Goal: Transaction & Acquisition: Purchase product/service

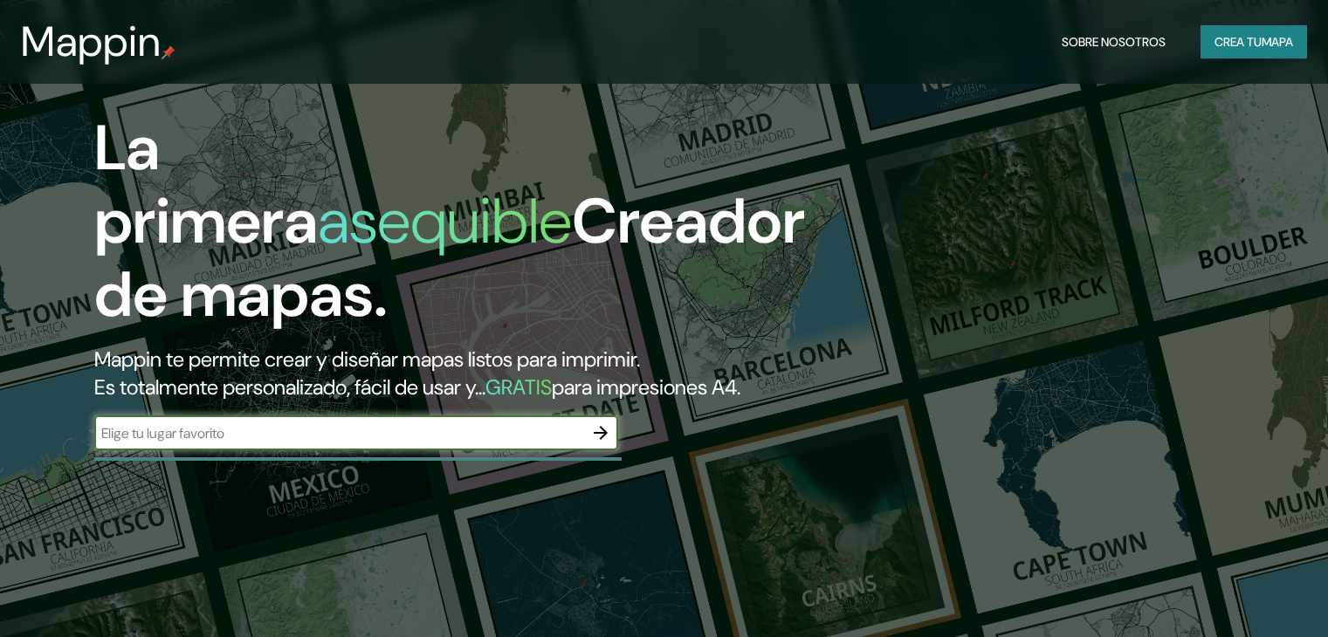
scroll to position [262, 0]
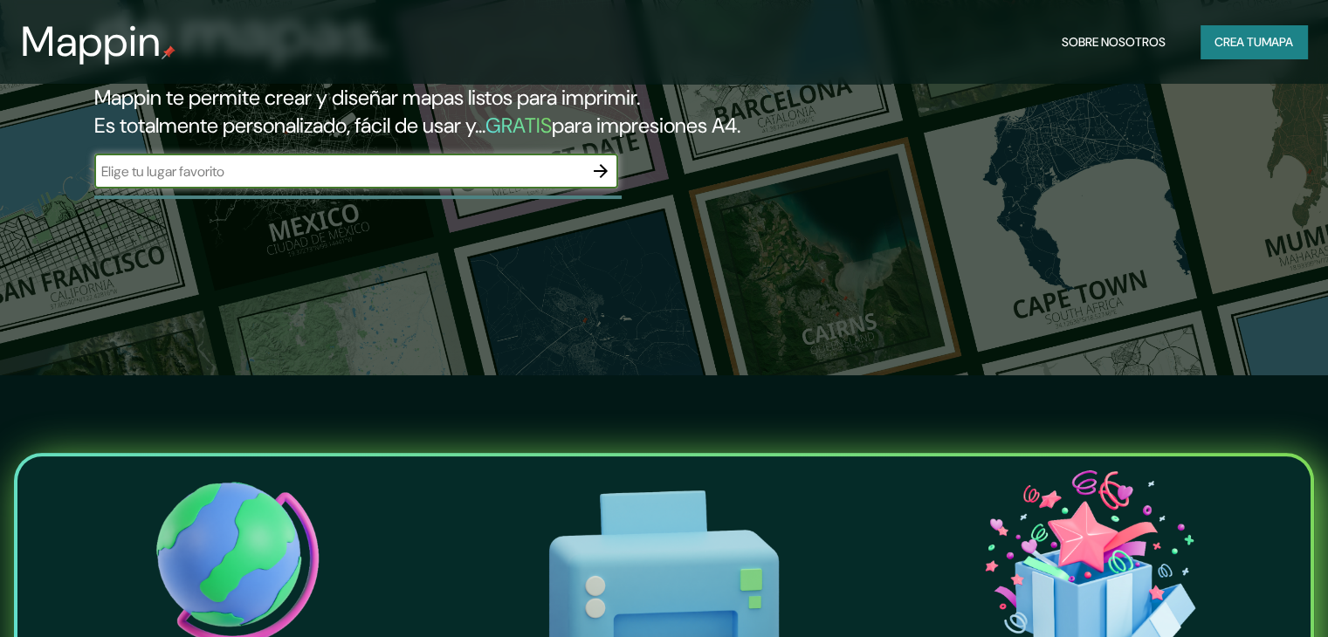
click at [265, 182] on input "text" at bounding box center [338, 172] width 489 height 20
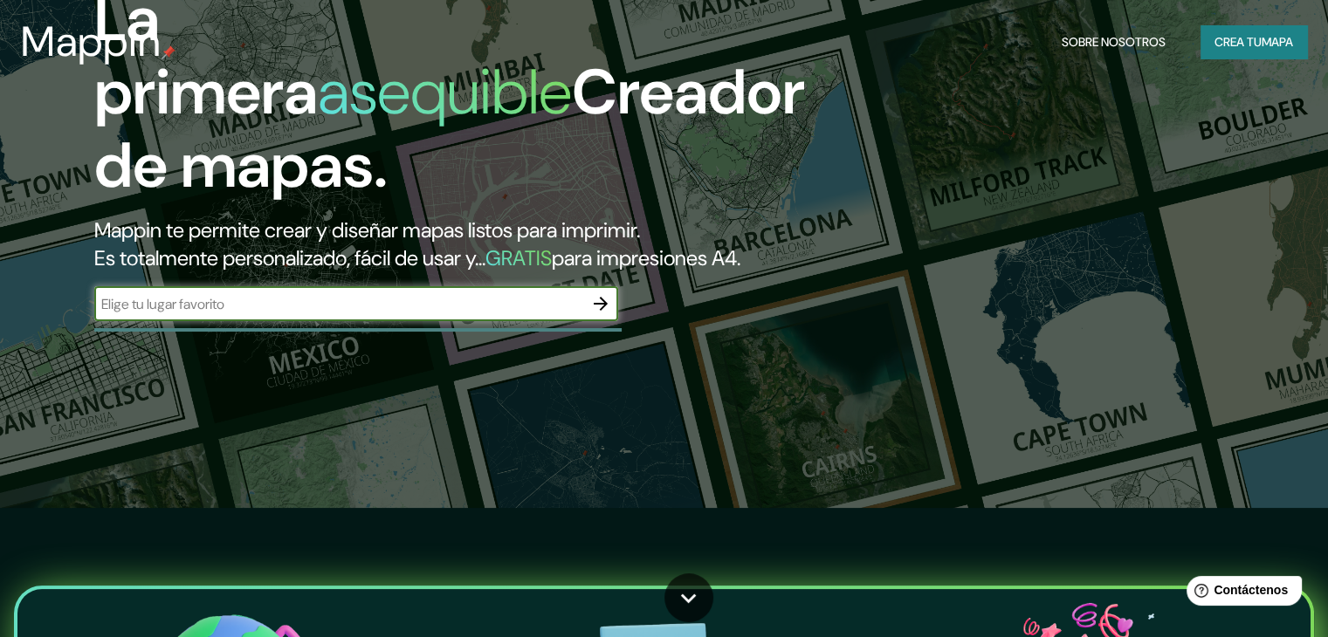
scroll to position [0, 0]
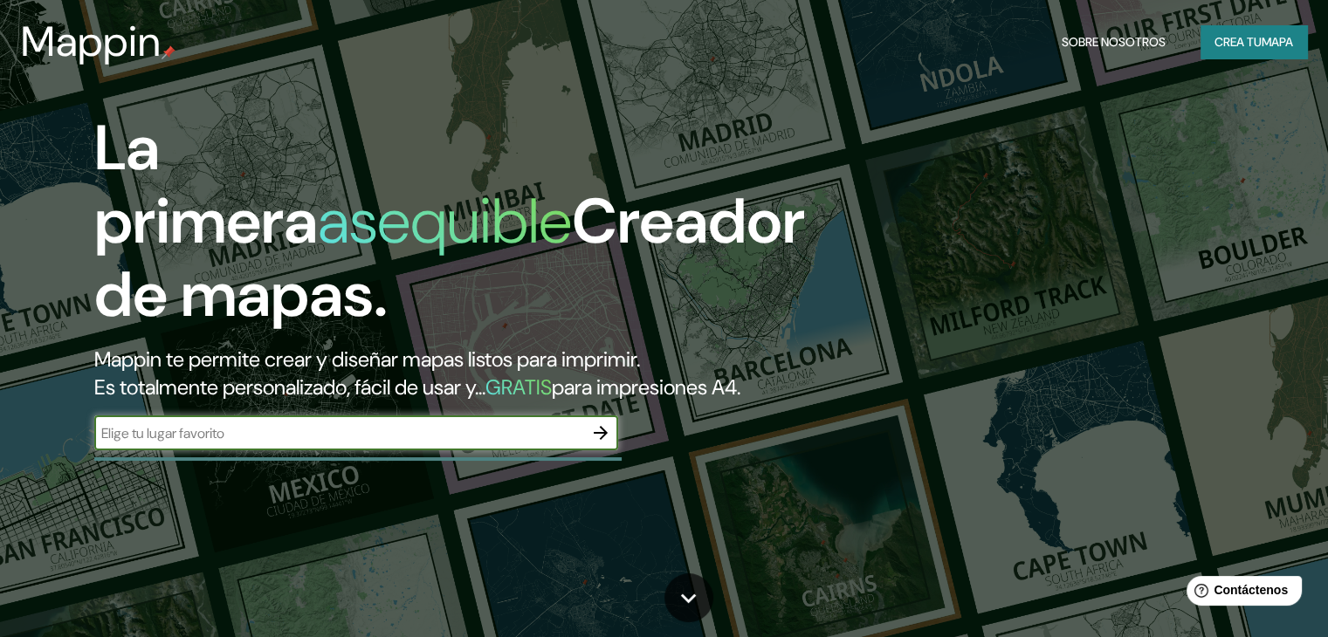
click at [1229, 36] on font "Crea tu" at bounding box center [1238, 42] width 47 height 16
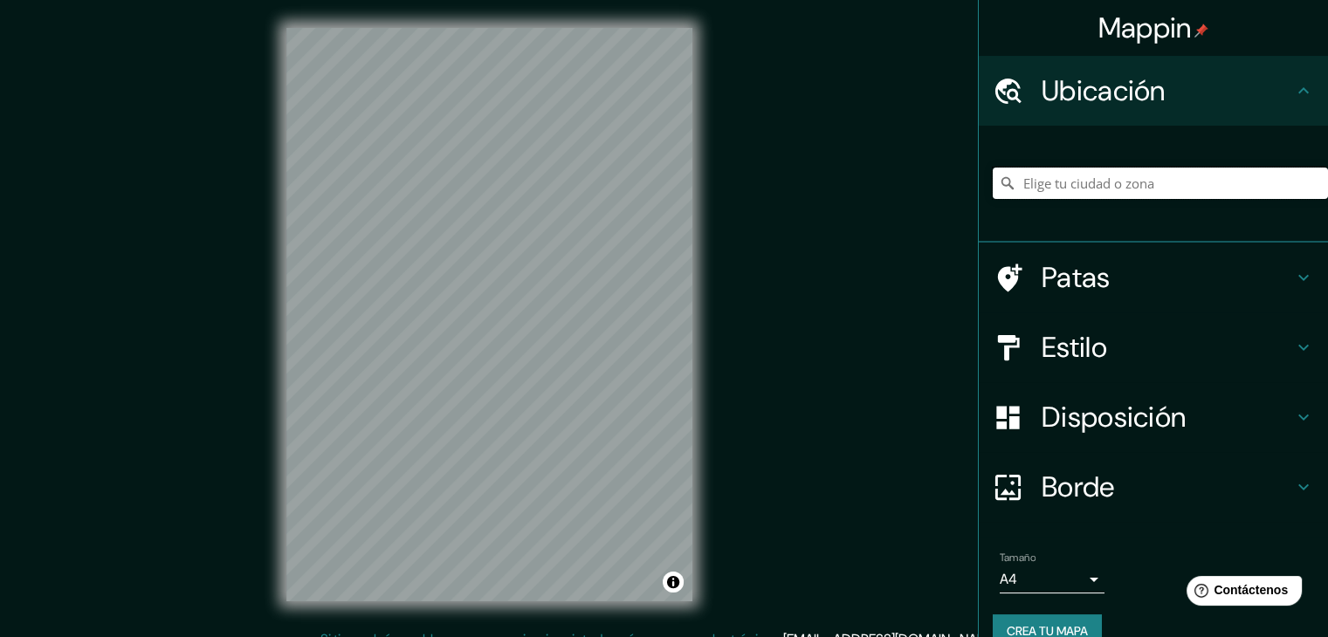
click at [1108, 179] on input "Elige tu ciudad o zona" at bounding box center [1160, 183] width 335 height 31
click at [1099, 177] on input "Elige tu ciudad o zona" at bounding box center [1160, 183] width 335 height 31
paste input "Centro Municipal de [GEOGRAPHIC_DATA] "[PERSON_NAME]""
click at [1155, 179] on input "[GEOGRAPHIC_DATA], [GEOGRAPHIC_DATA], [GEOGRAPHIC_DATA]" at bounding box center [1160, 183] width 335 height 31
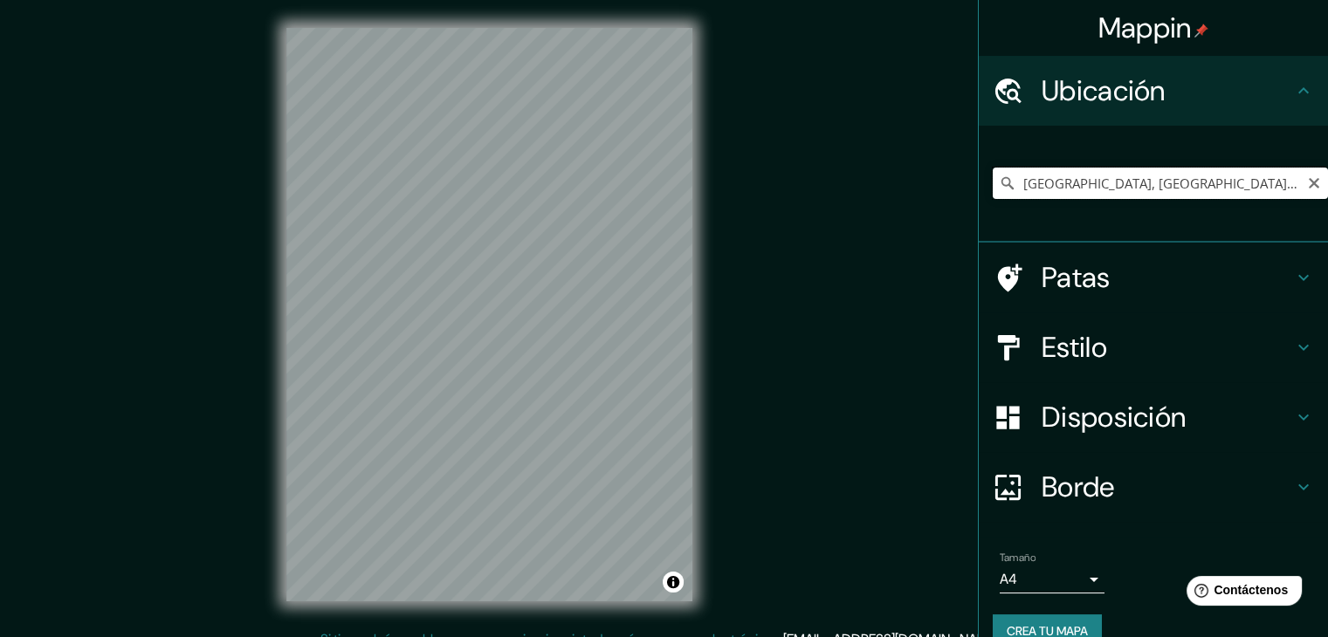
click at [1155, 179] on input "[GEOGRAPHIC_DATA], [GEOGRAPHIC_DATA], [GEOGRAPHIC_DATA]" at bounding box center [1160, 183] width 335 height 31
paste input "Centro Municipal de [GEOGRAPHIC_DATA] "[PERSON_NAME]""
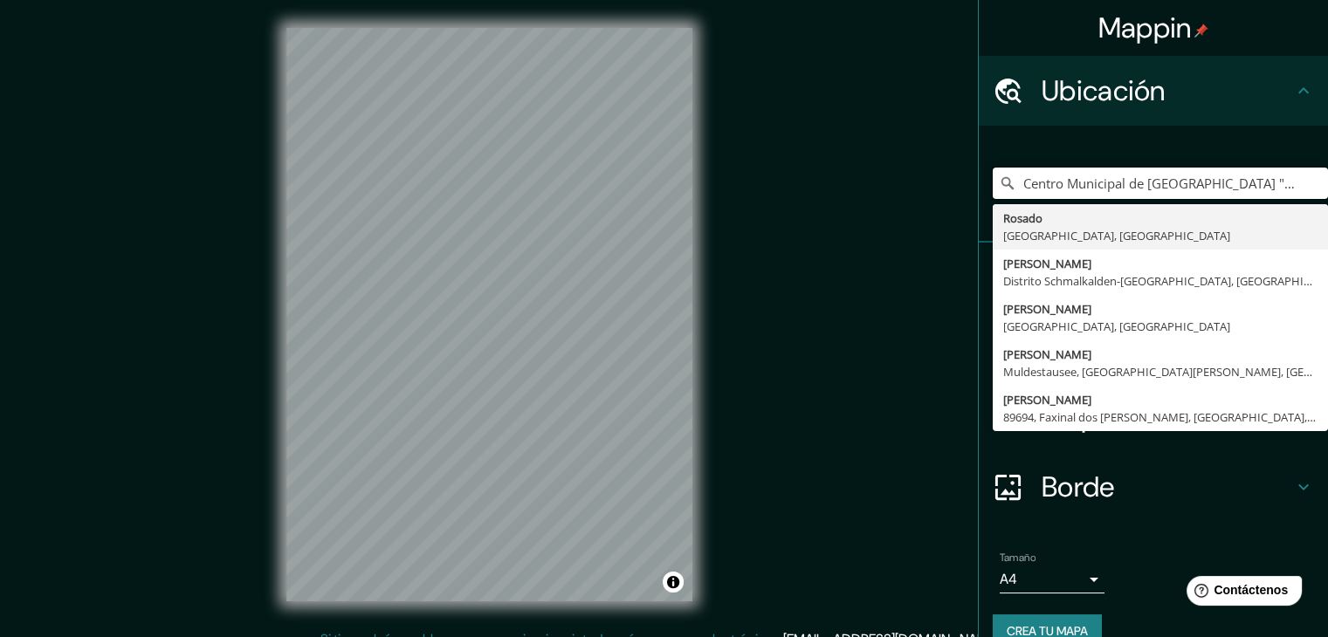
drag, startPoint x: 1178, startPoint y: 184, endPoint x: 926, endPoint y: 223, distance: 255.2
click at [926, 223] on div "Mappin Ubicación Centro Municipal de [GEOGRAPHIC_DATA] "[PERSON_NAME]" Rosado […" at bounding box center [664, 328] width 1328 height 657
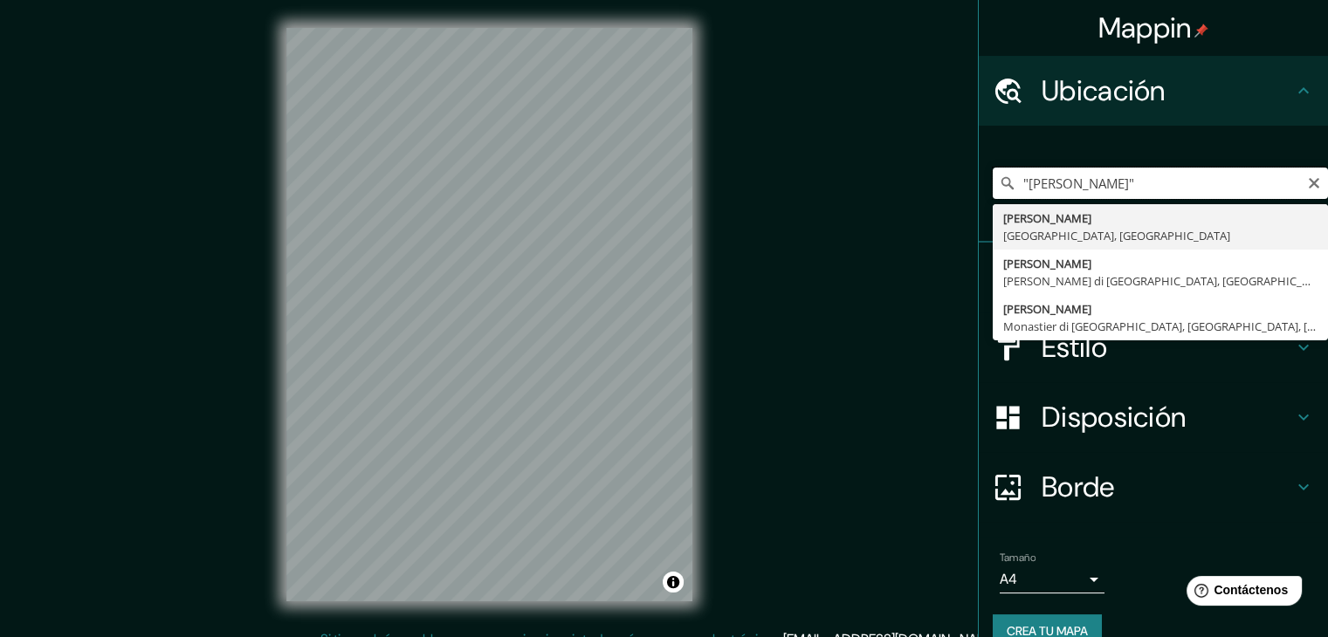
click at [1167, 177] on input ""[PERSON_NAME]"" at bounding box center [1160, 183] width 335 height 31
click at [1015, 179] on input ""[PERSON_NAME]" at bounding box center [1160, 183] width 335 height 31
type input "[PERSON_NAME]"
drag, startPoint x: 1132, startPoint y: 191, endPoint x: 919, endPoint y: 232, distance: 216.1
click at [919, 232] on div "Mappin Ubicación [PERSON_NAME] [GEOGRAPHIC_DATA], [GEOGRAPHIC_DATA] [PERSON_NAM…" at bounding box center [664, 328] width 1328 height 657
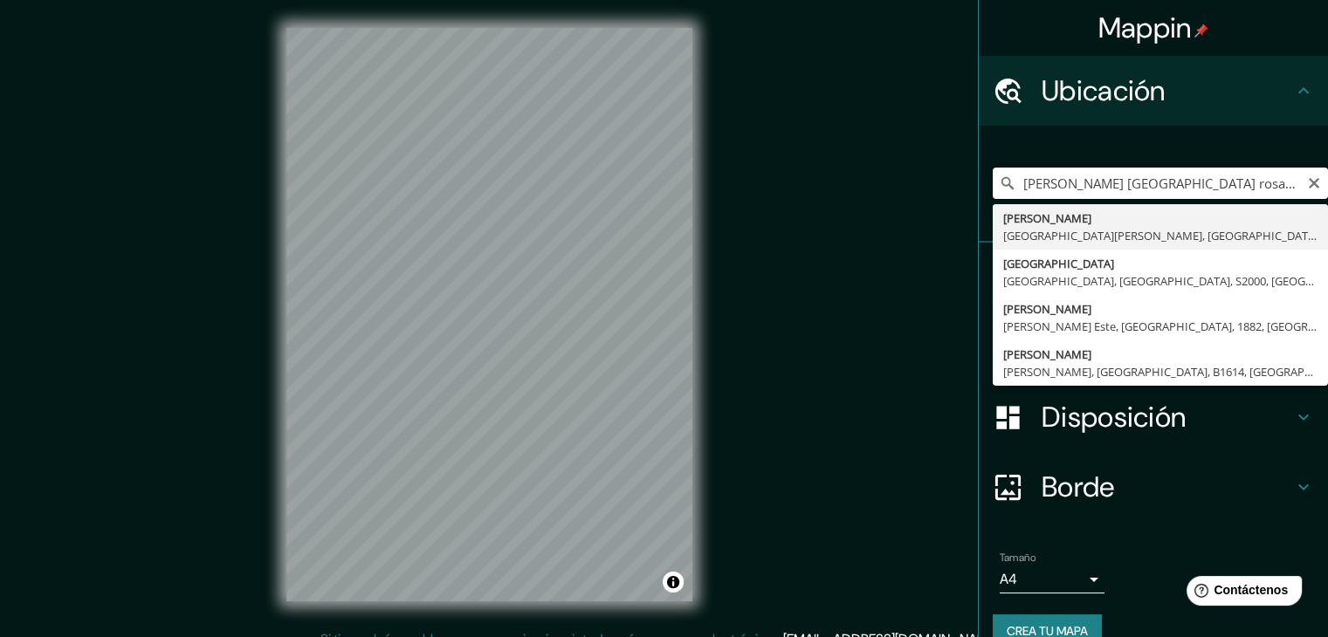
drag, startPoint x: 1205, startPoint y: 176, endPoint x: 848, endPoint y: 206, distance: 358.3
click at [848, 206] on div "Mappin Ubicación [PERSON_NAME] [GEOGRAPHIC_DATA] [GEOGRAPHIC_DATA][PERSON_NAME]…" at bounding box center [664, 328] width 1328 height 657
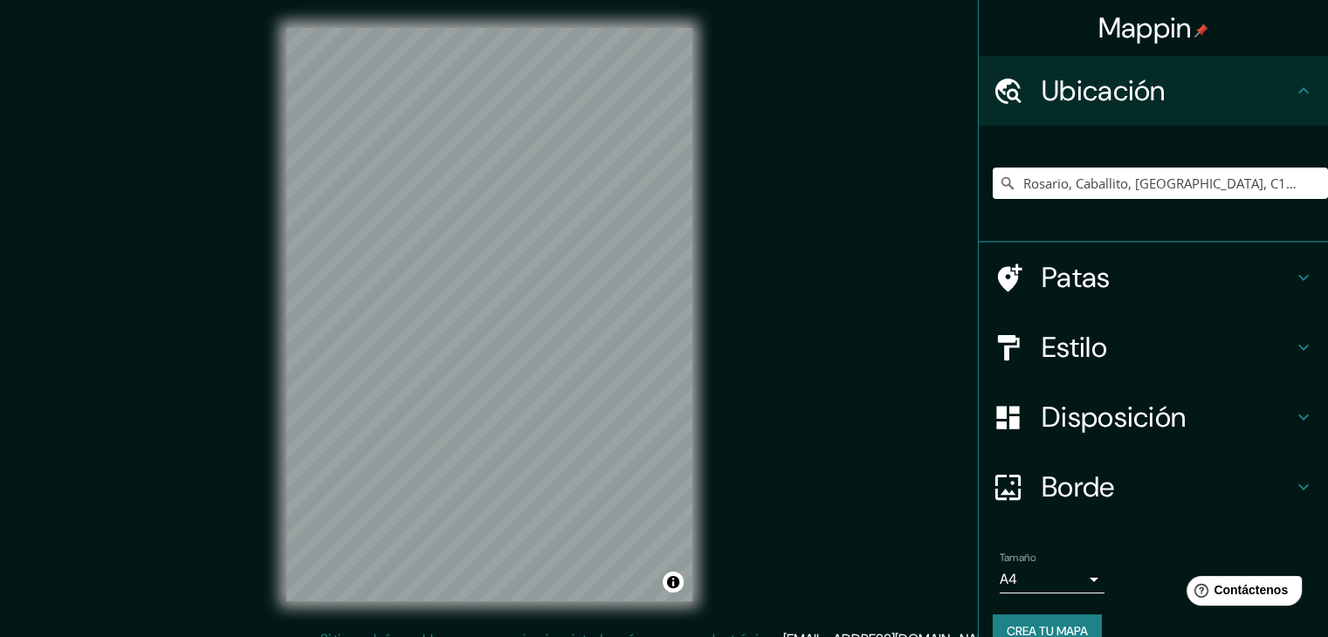
click at [1139, 334] on h4 "Estilo" at bounding box center [1167, 347] width 251 height 35
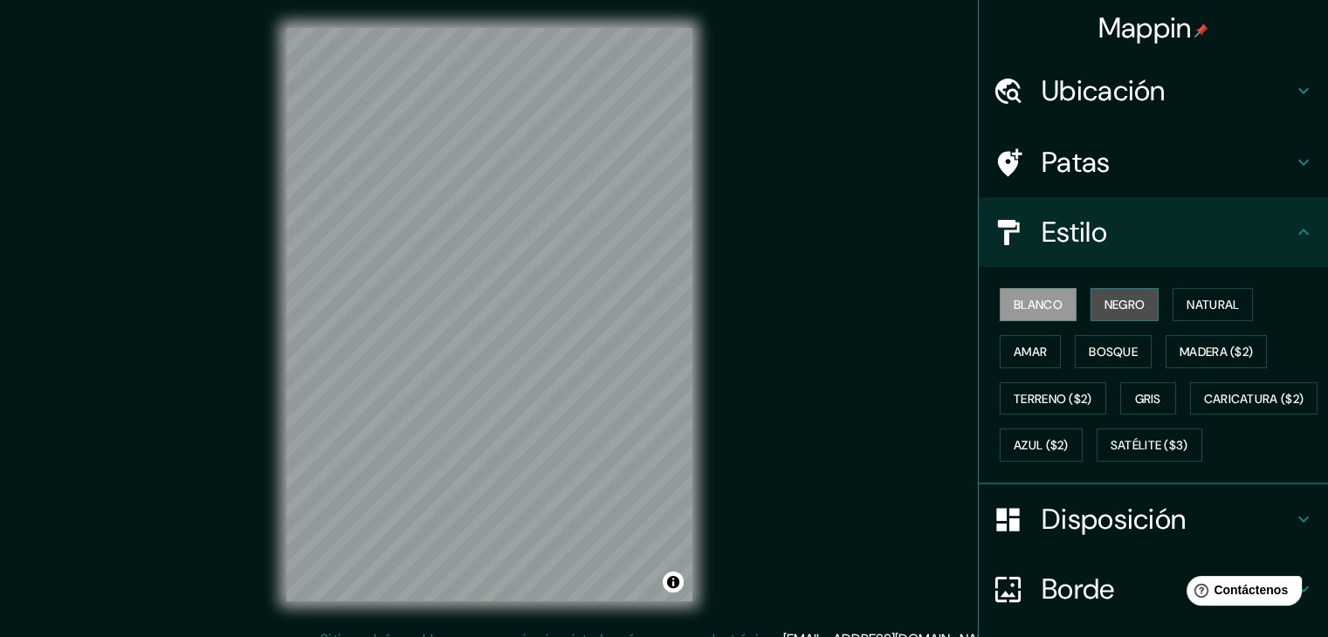
click at [1118, 313] on font "Negro" at bounding box center [1125, 304] width 41 height 23
click at [1045, 298] on font "Blanco" at bounding box center [1038, 305] width 49 height 16
click at [1111, 454] on font "Satélite ($3)" at bounding box center [1150, 446] width 78 height 16
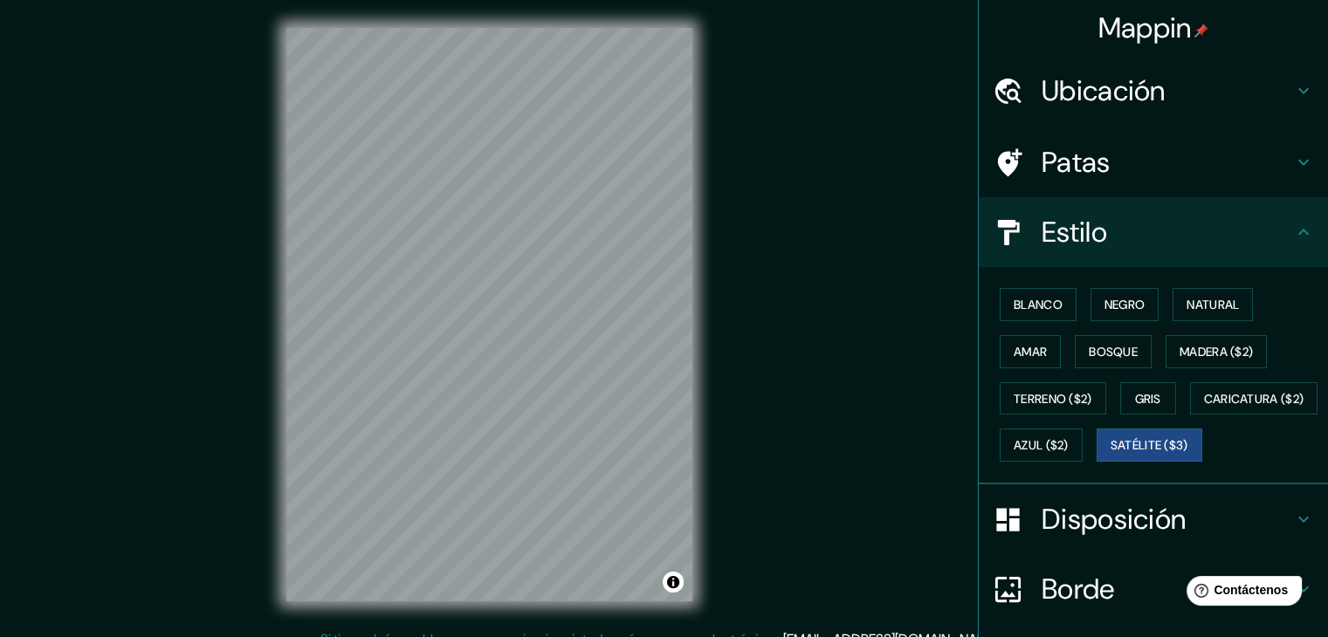
click at [745, 235] on div "Mappin Ubicación Rosario, Caballito, [GEOGRAPHIC_DATA], C1424, [GEOGRAPHIC_DATA…" at bounding box center [664, 328] width 1328 height 657
click at [1024, 108] on div "Ubicación" at bounding box center [1153, 91] width 349 height 70
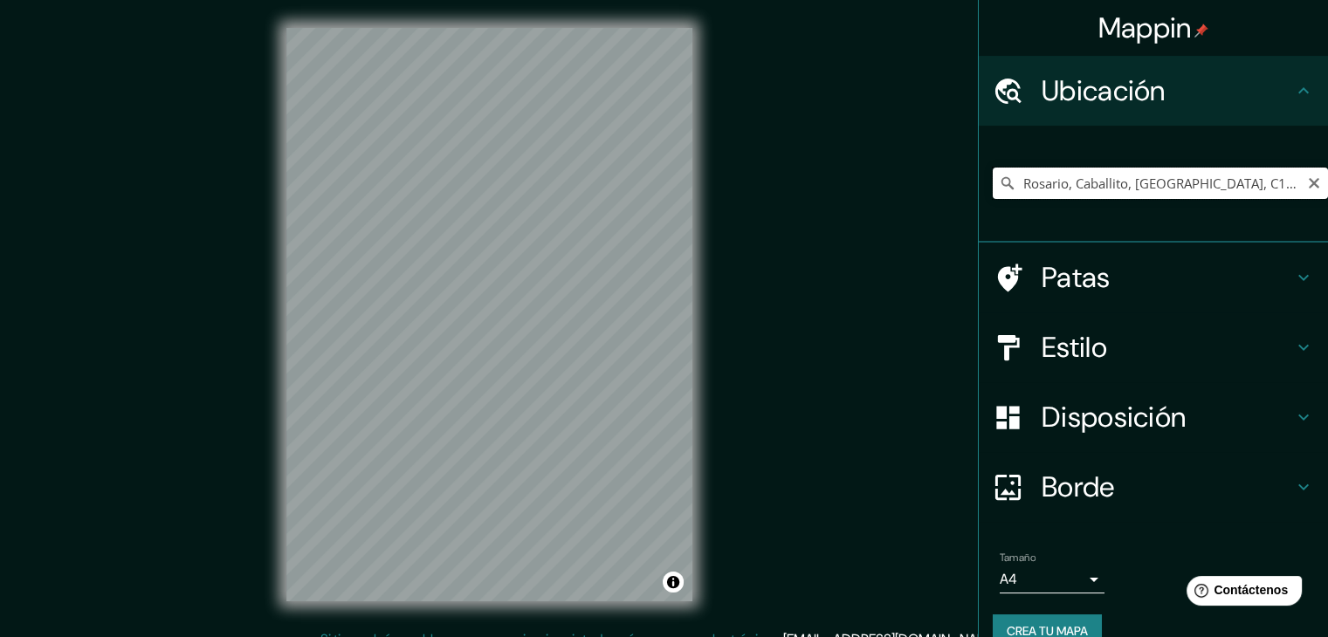
click at [1097, 179] on input "Rosario, Caballito, [GEOGRAPHIC_DATA], C1424, [GEOGRAPHIC_DATA]" at bounding box center [1160, 183] width 335 height 31
click at [1100, 179] on input "Rosario, Caballito, [GEOGRAPHIC_DATA], C1424, [GEOGRAPHIC_DATA]" at bounding box center [1160, 183] width 335 height 31
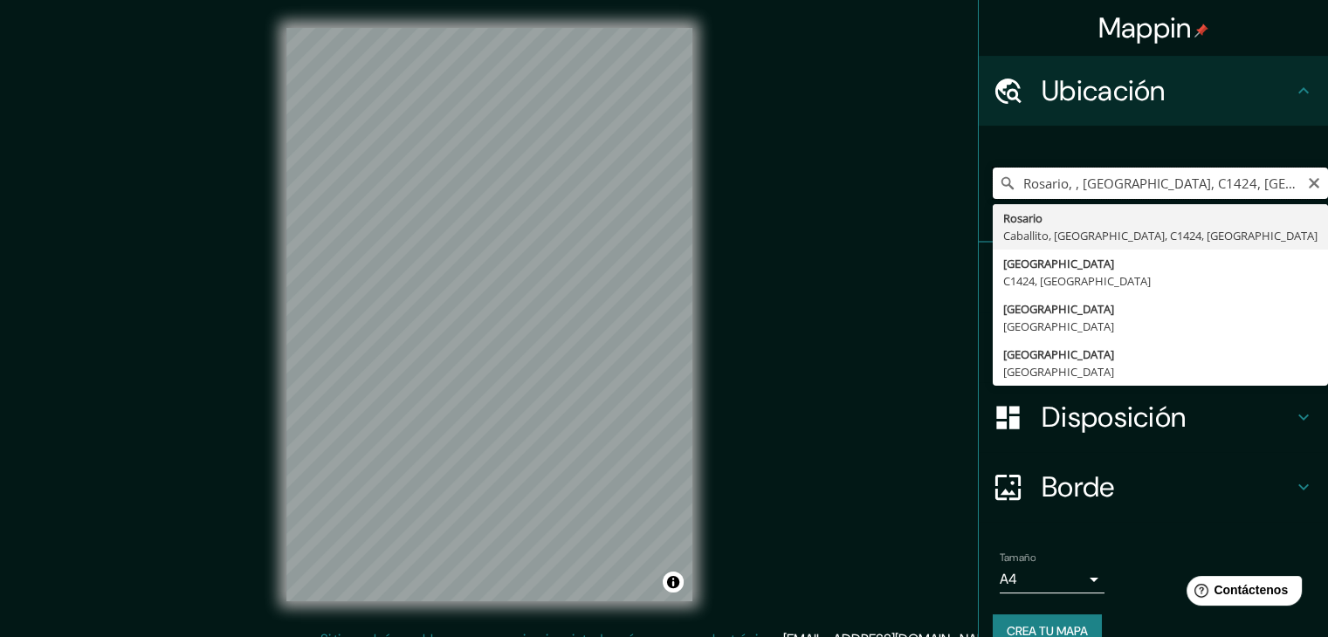
click at [1201, 186] on input "Rosario, , [GEOGRAPHIC_DATA], C1424, [GEOGRAPHIC_DATA]" at bounding box center [1160, 183] width 335 height 31
click at [1203, 186] on input "Rosario, , [GEOGRAPHIC_DATA], C1424, [GEOGRAPHIC_DATA]" at bounding box center [1160, 183] width 335 height 31
drag, startPoint x: 1153, startPoint y: 179, endPoint x: 1160, endPoint y: 193, distance: 15.6
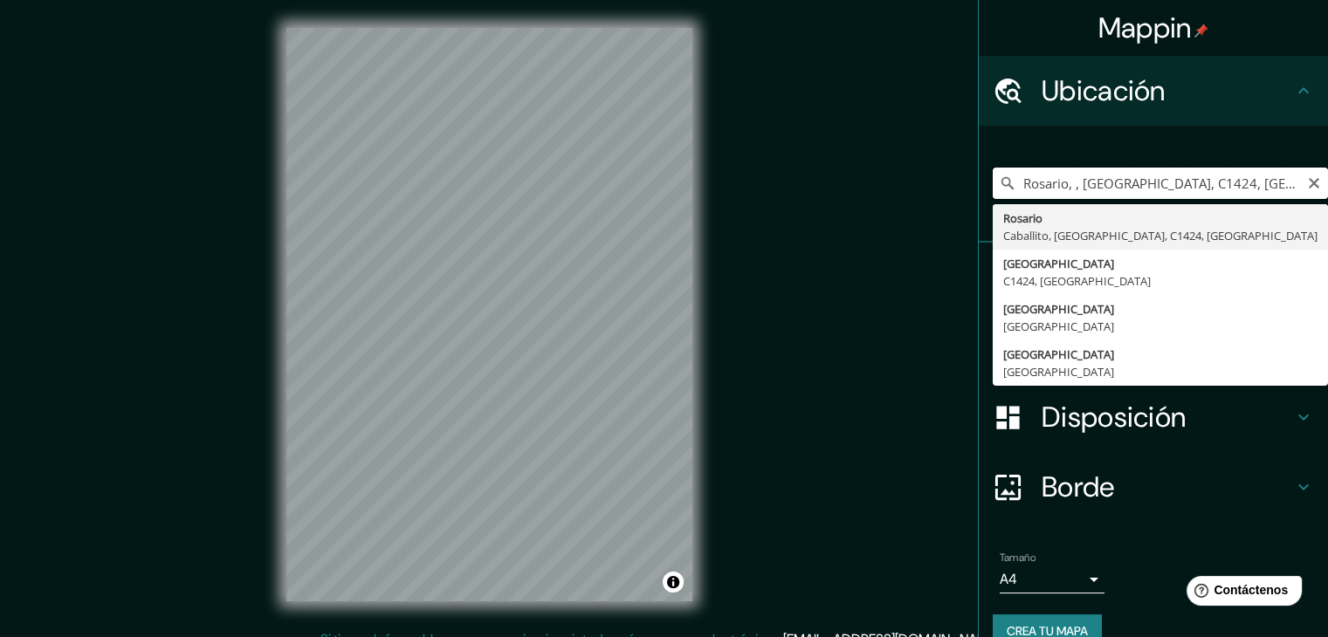
click at [1151, 182] on input "Rosario, , [GEOGRAPHIC_DATA], C1424, [GEOGRAPHIC_DATA]" at bounding box center [1160, 183] width 335 height 31
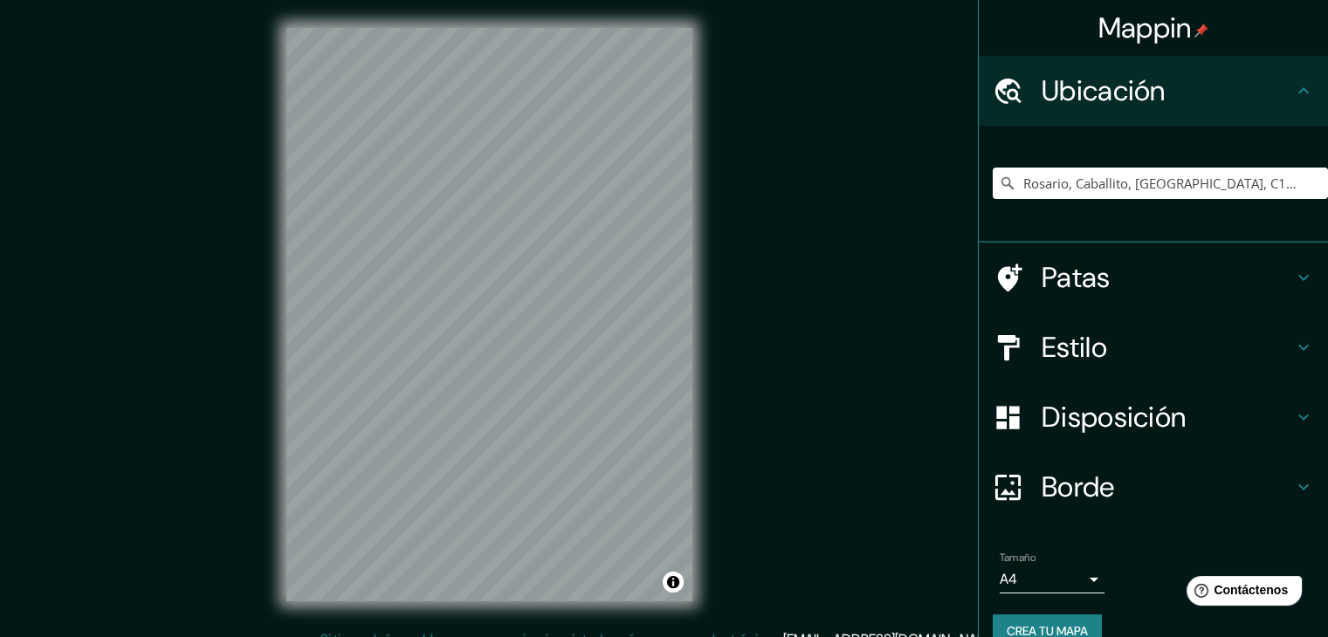
drag, startPoint x: 1086, startPoint y: 165, endPoint x: 1093, endPoint y: 176, distance: 12.6
click at [1088, 168] on div "Rosario, Caballito, [GEOGRAPHIC_DATA], C1424, [GEOGRAPHIC_DATA]" at bounding box center [1160, 183] width 335 height 87
click at [1095, 176] on input "Rosario, Caballito, [GEOGRAPHIC_DATA], C1424, [GEOGRAPHIC_DATA]" at bounding box center [1160, 183] width 335 height 31
click at [1097, 176] on input "Rosario, Caballito, [GEOGRAPHIC_DATA], C1424, [GEOGRAPHIC_DATA]" at bounding box center [1160, 183] width 335 height 31
click at [1097, 175] on input "Rosario, Caballito, [GEOGRAPHIC_DATA], C1424, [GEOGRAPHIC_DATA]" at bounding box center [1160, 183] width 335 height 31
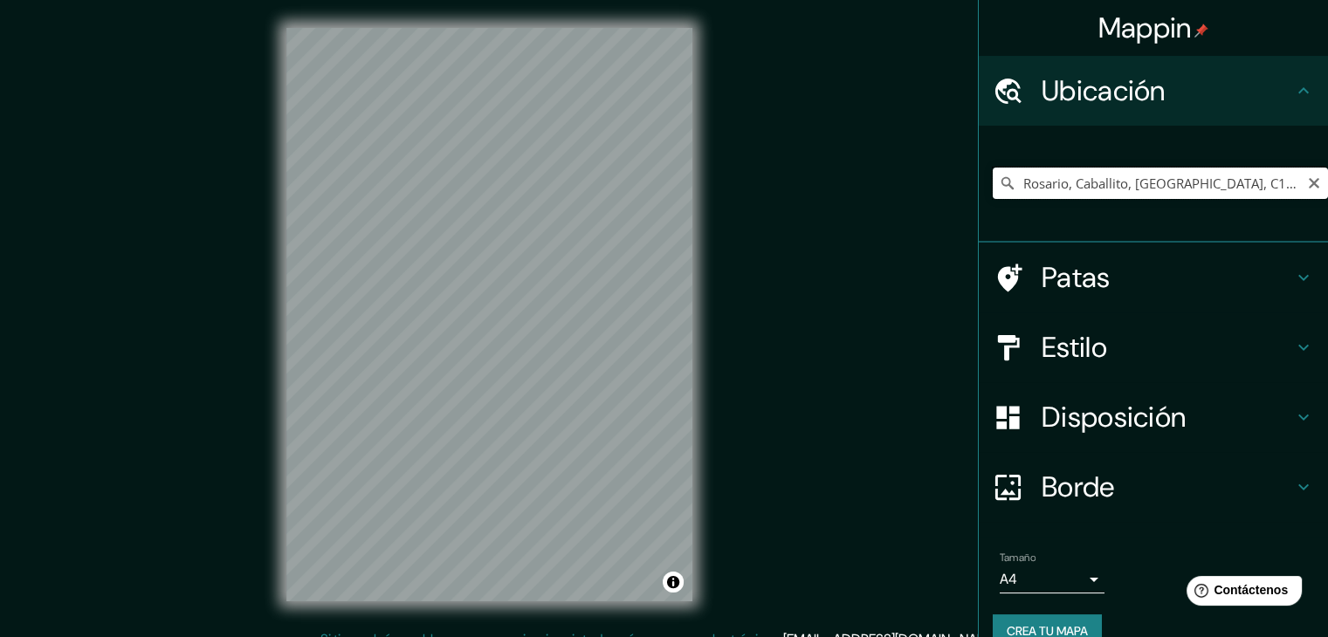
click at [1124, 181] on input "Rosario, Caballito, [GEOGRAPHIC_DATA], C1424, [GEOGRAPHIC_DATA]" at bounding box center [1160, 183] width 335 height 31
click at [1177, 186] on input "Rosario, Caballito, [GEOGRAPHIC_DATA], C1424, [GEOGRAPHIC_DATA]" at bounding box center [1160, 183] width 335 height 31
click at [1176, 186] on input "Rosario, Caballito, [GEOGRAPHIC_DATA], C1424, [GEOGRAPHIC_DATA]" at bounding box center [1160, 183] width 335 height 31
click at [1053, 188] on input "Rosario, Caballito, [GEOGRAPHIC_DATA], C1424, [GEOGRAPHIC_DATA]" at bounding box center [1160, 183] width 335 height 31
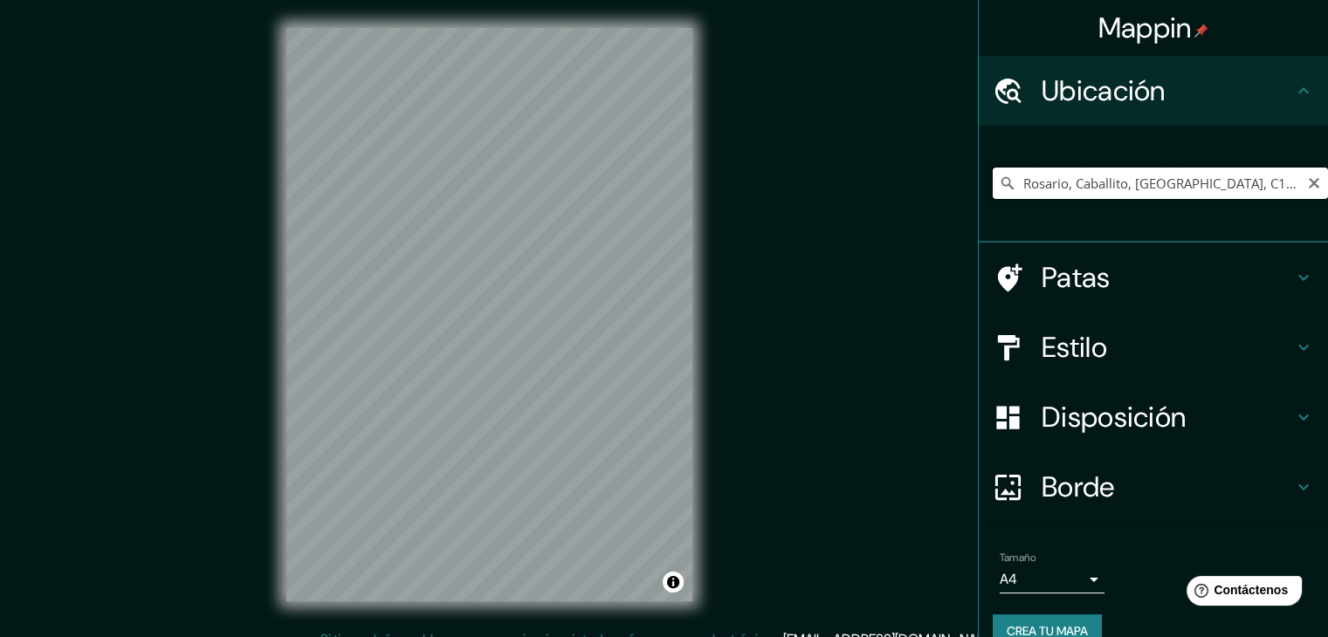
click at [1058, 184] on input "Rosario, Caballito, [GEOGRAPHIC_DATA], C1424, [GEOGRAPHIC_DATA]" at bounding box center [1160, 183] width 335 height 31
drag, startPoint x: 1058, startPoint y: 183, endPoint x: 1340, endPoint y: 207, distance: 283.0
click at [1327, 207] on html "Mappin Ubicación Rosario, [GEOGRAPHIC_DATA], [GEOGRAPHIC_DATA], C1424, [GEOGRAP…" at bounding box center [664, 318] width 1328 height 637
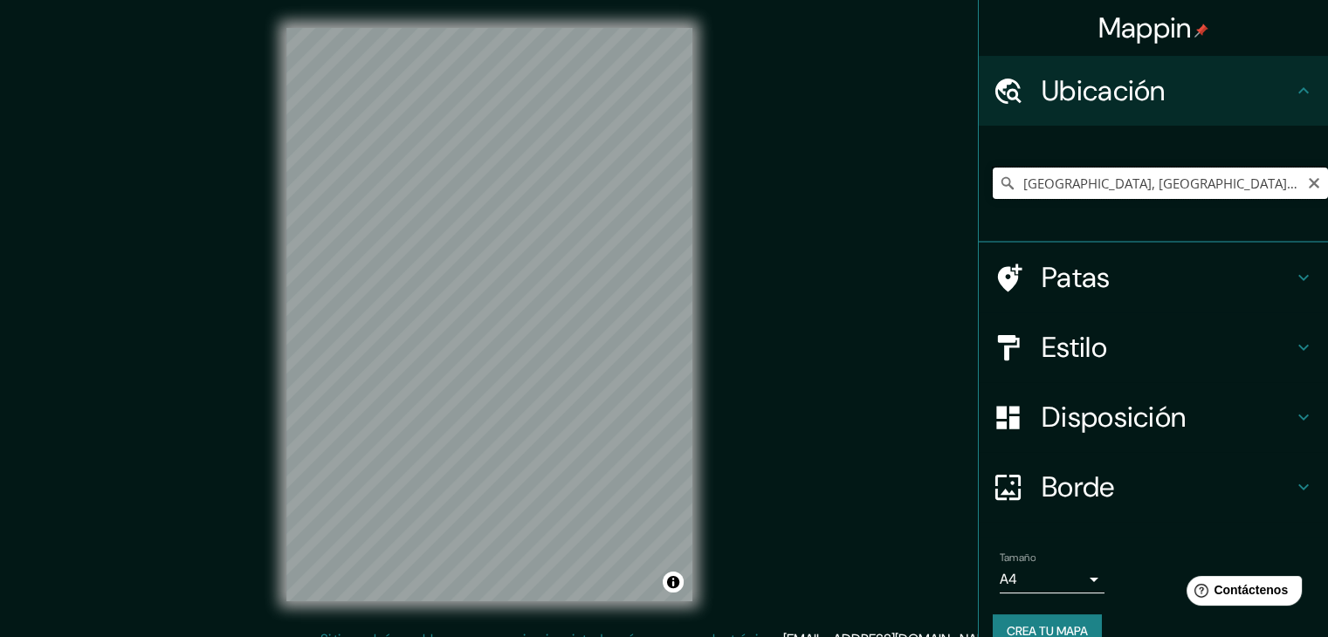
click at [1008, 176] on input "[GEOGRAPHIC_DATA], [GEOGRAPHIC_DATA], [GEOGRAPHIC_DATA]" at bounding box center [1160, 183] width 335 height 31
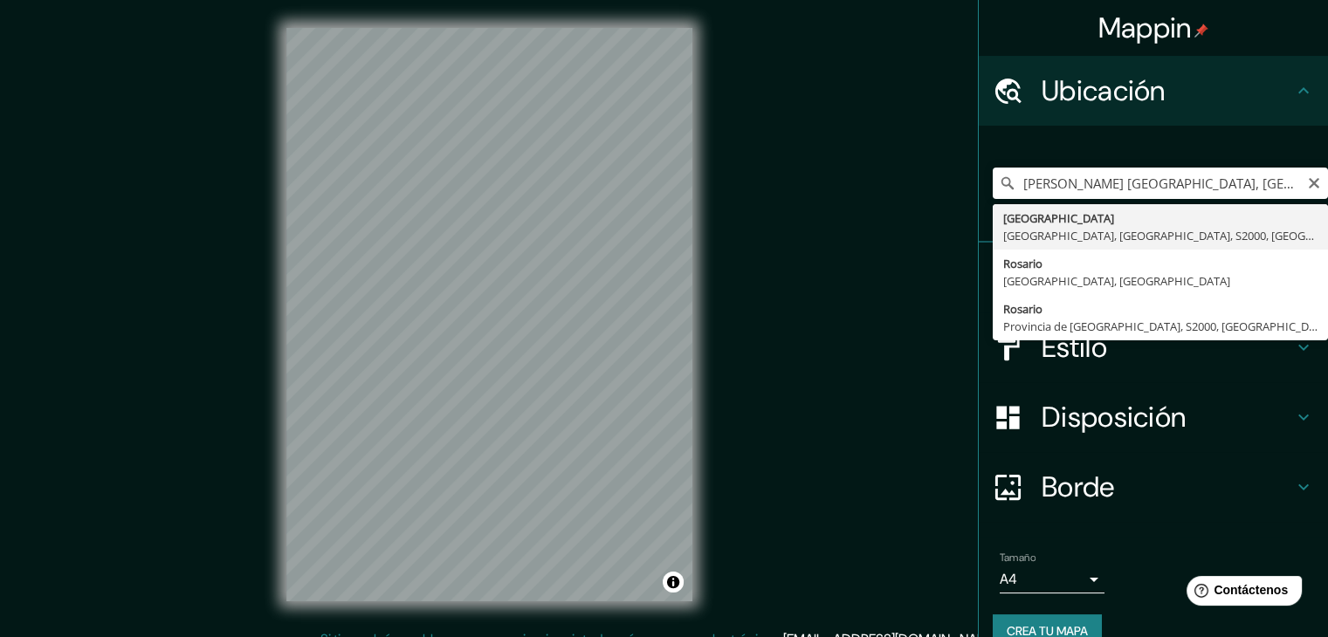
type input "[GEOGRAPHIC_DATA], [GEOGRAPHIC_DATA], [GEOGRAPHIC_DATA], S2000, [GEOGRAPHIC_DAT…"
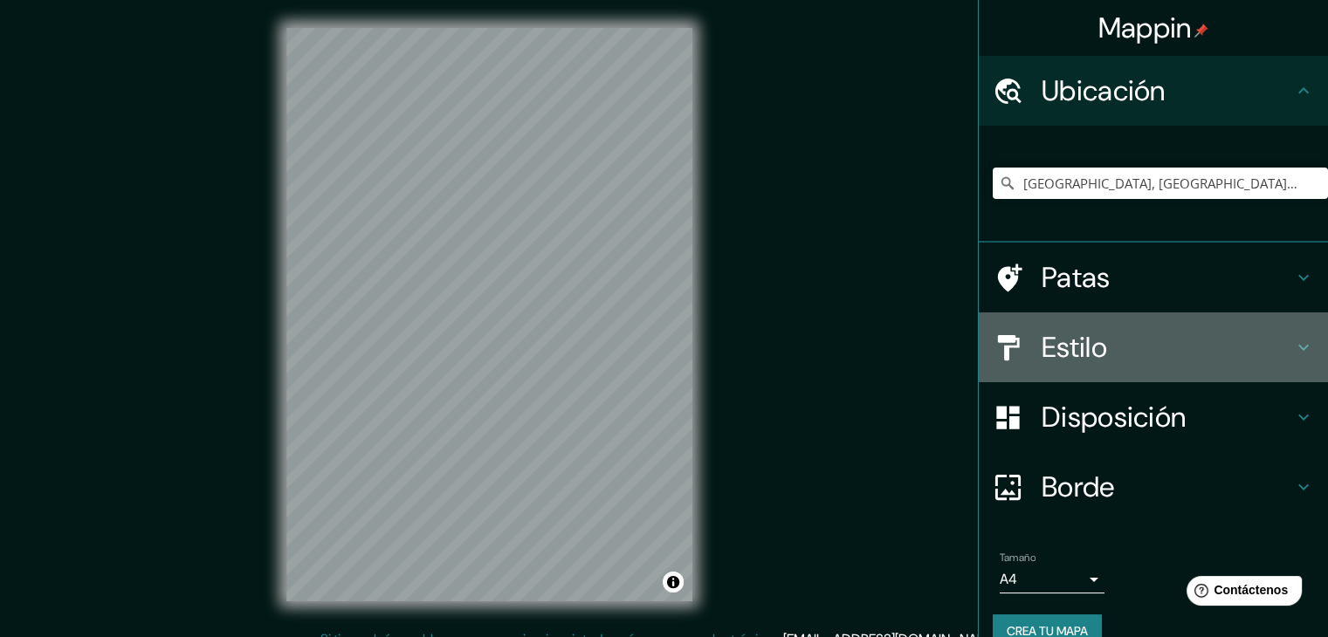
click at [1079, 356] on font "Estilo" at bounding box center [1074, 347] width 65 height 37
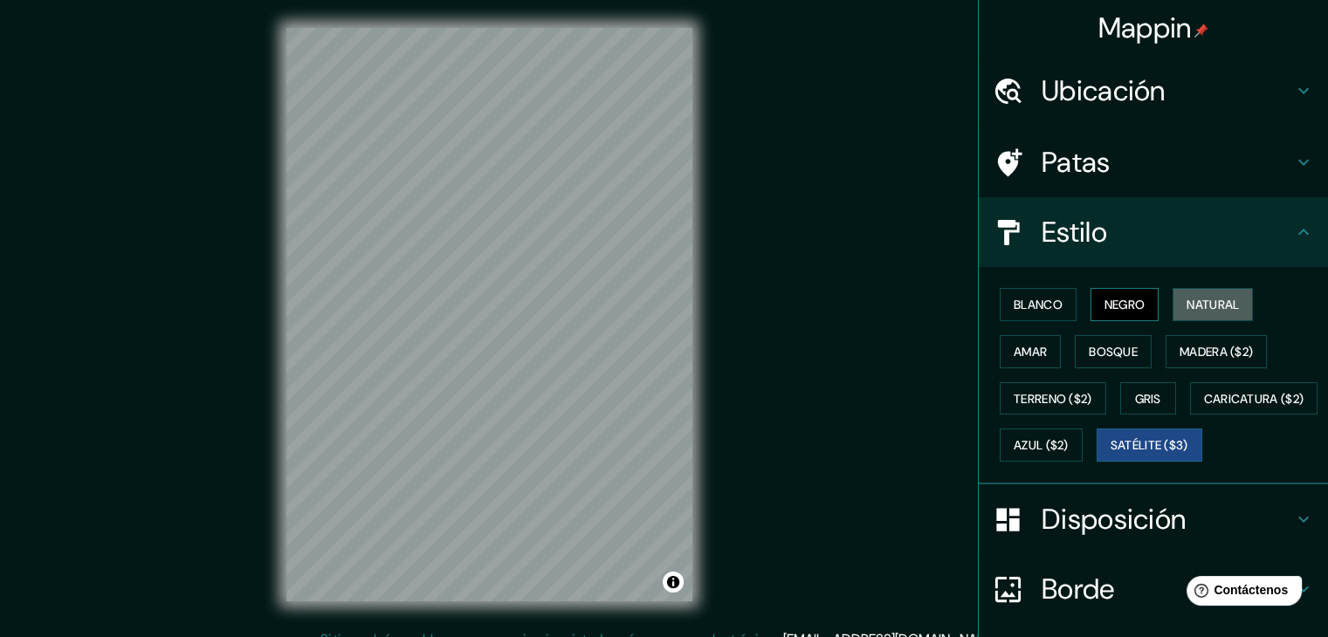
drag, startPoint x: 1163, startPoint y: 293, endPoint x: 1086, endPoint y: 313, distance: 79.4
click at [1160, 298] on div "Blanco Negro Natural [PERSON_NAME] ($2) Terreno ($2) Gris Caricatura ($2) Azul …" at bounding box center [1160, 375] width 335 height 188
click at [1109, 297] on font "Negro" at bounding box center [1125, 305] width 41 height 16
click at [1200, 306] on font "Natural" at bounding box center [1213, 305] width 52 height 16
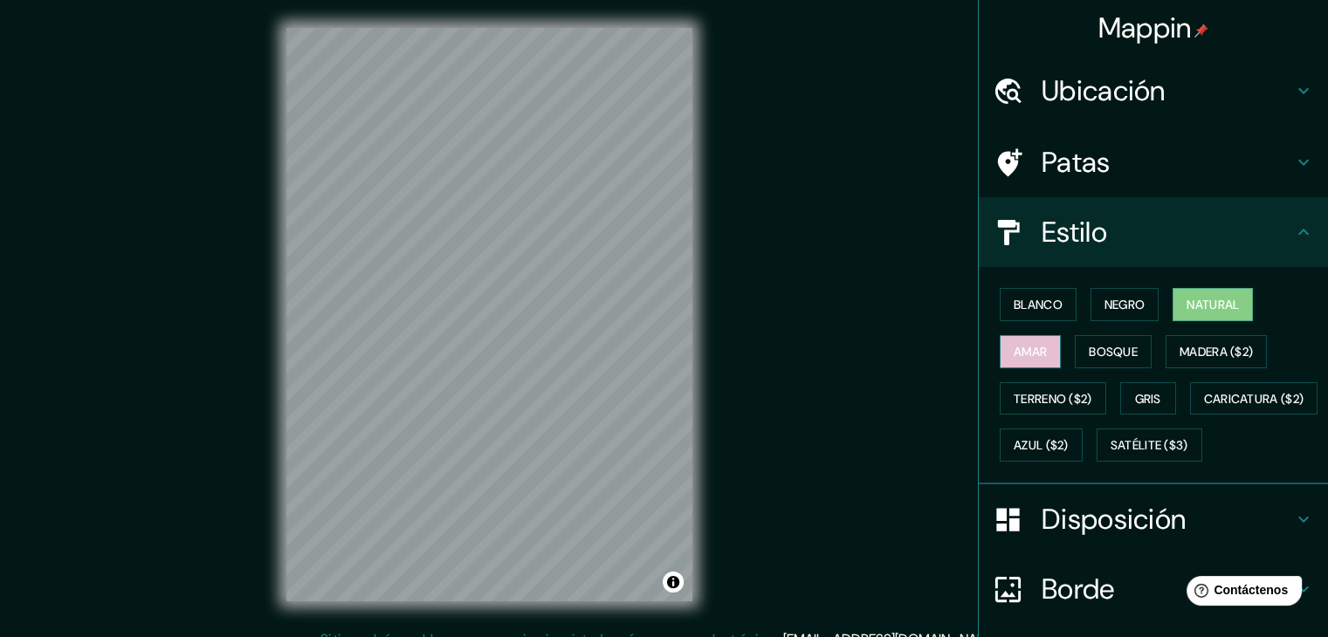
click at [1029, 354] on font "Amar" at bounding box center [1030, 352] width 33 height 16
click at [1089, 347] on font "Bosque" at bounding box center [1113, 352] width 49 height 16
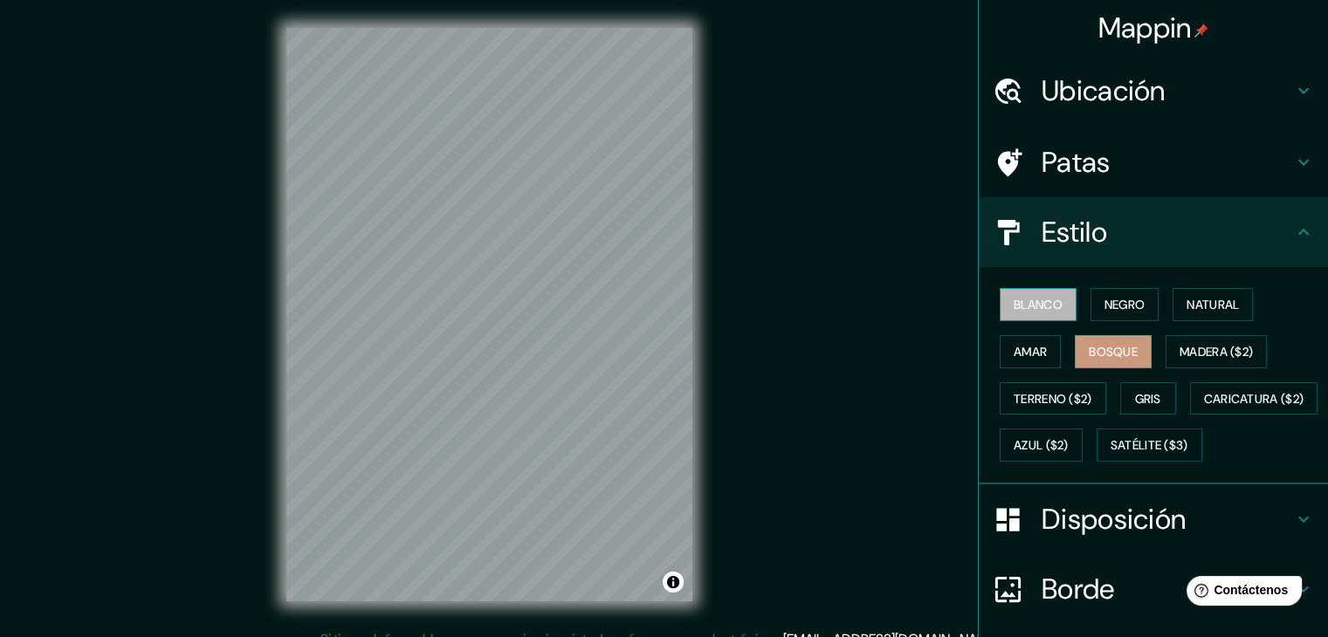
click at [1038, 308] on font "Blanco" at bounding box center [1038, 305] width 49 height 16
click at [1105, 303] on font "Negro" at bounding box center [1125, 305] width 41 height 16
click at [993, 312] on div "Blanco Negro Natural [PERSON_NAME] ($2) Terreno ($2) Gris Caricatura ($2) Azul …" at bounding box center [1160, 375] width 335 height 188
click at [1000, 306] on button "Blanco" at bounding box center [1038, 304] width 77 height 33
click at [1091, 301] on button "Negro" at bounding box center [1125, 304] width 69 height 33
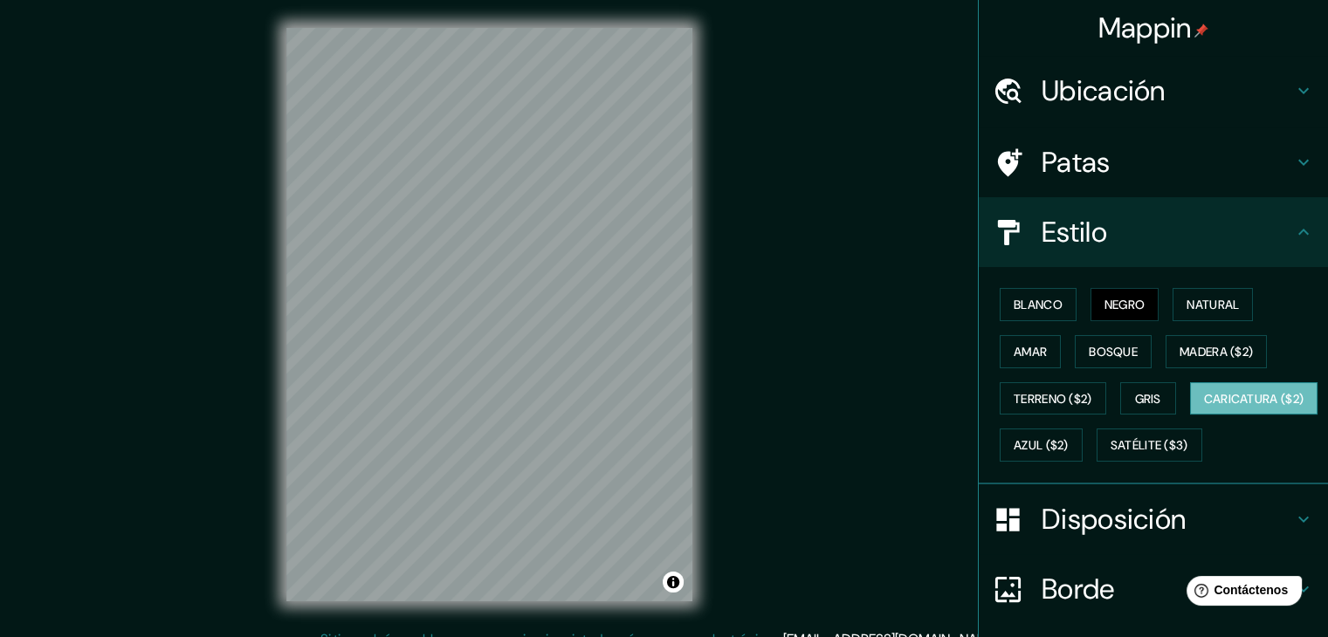
click at [1204, 407] on font "Caricatura ($2)" at bounding box center [1254, 399] width 100 height 16
click at [1111, 454] on font "Satélite ($3)" at bounding box center [1150, 446] width 78 height 16
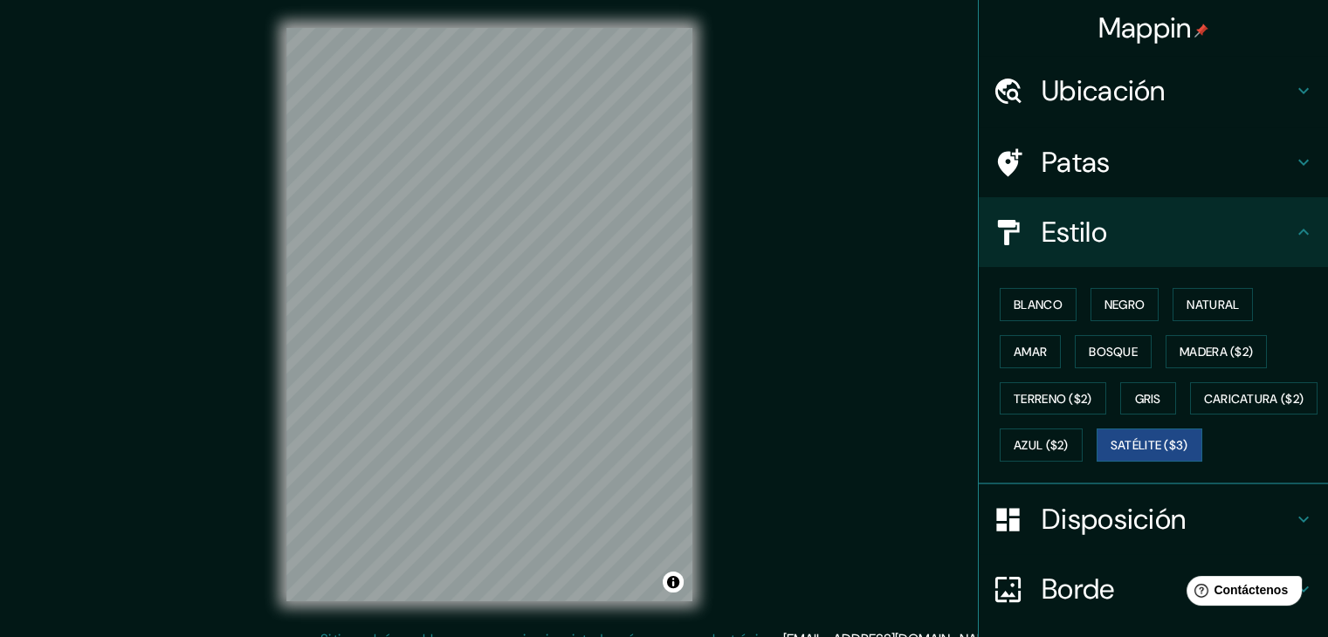
click at [1099, 326] on div "Blanco Negro Natural [PERSON_NAME] ($2) Terreno ($2) Gris Caricatura ($2) Azul …" at bounding box center [1160, 375] width 335 height 188
click at [1110, 341] on font "Bosque" at bounding box center [1113, 352] width 49 height 23
click at [1068, 310] on div "Blanco Negro Natural [PERSON_NAME] ($2) Terreno ($2) Gris Caricatura ($2) Azul …" at bounding box center [1160, 375] width 335 height 188
click at [1105, 313] on font "Negro" at bounding box center [1125, 304] width 41 height 23
drag, startPoint x: 776, startPoint y: 371, endPoint x: 784, endPoint y: 340, distance: 32.4
